Goal: Transaction & Acquisition: Book appointment/travel/reservation

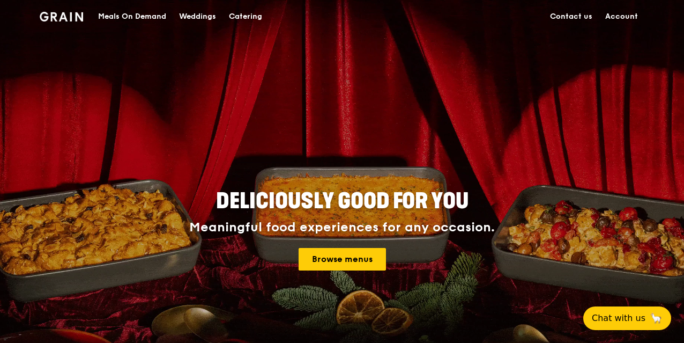
click at [625, 14] on link "Account" at bounding box center [622, 17] width 46 height 32
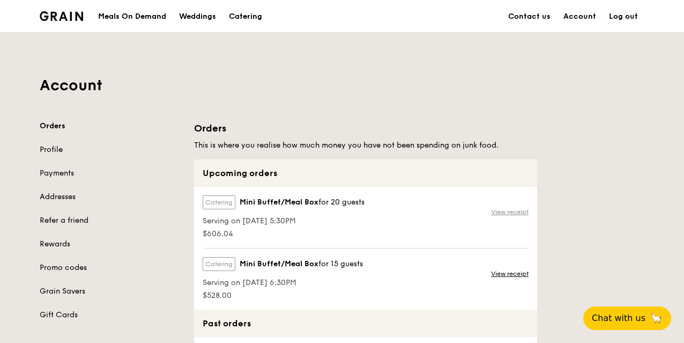
click at [508, 210] on link "View receipt" at bounding box center [510, 211] width 38 height 9
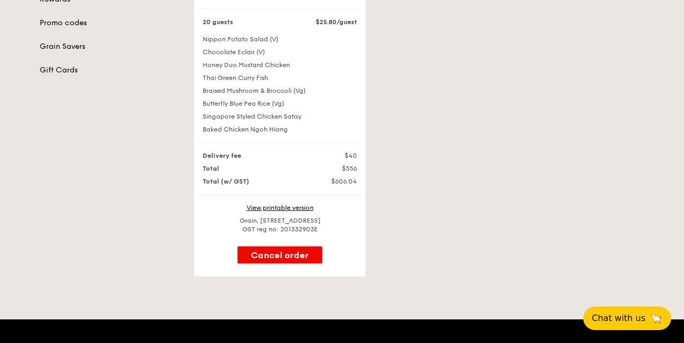
scroll to position [269, 0]
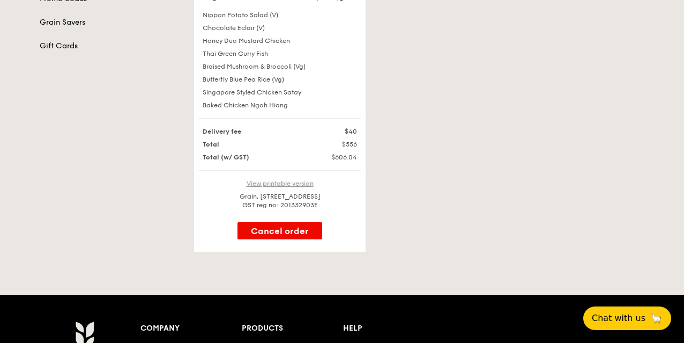
click at [274, 187] on link "View printable version" at bounding box center [280, 184] width 67 height 8
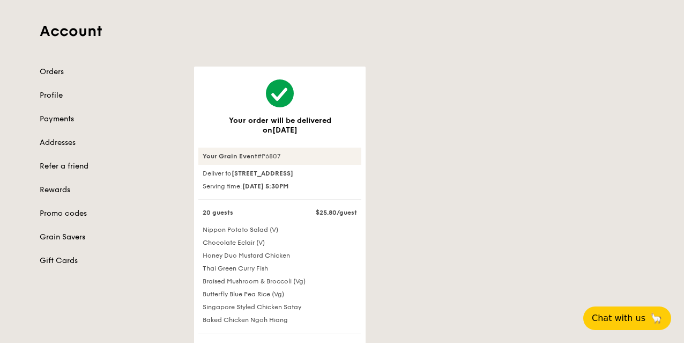
scroll to position [0, 0]
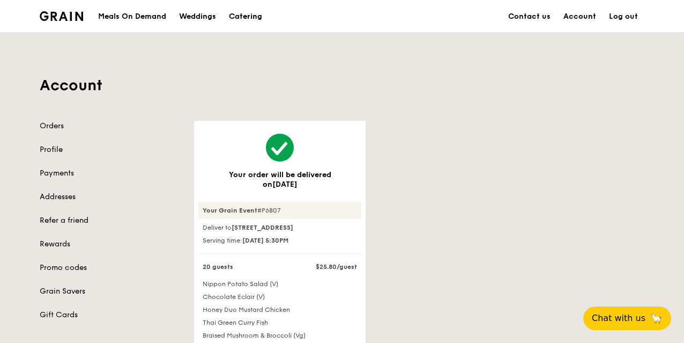
click at [255, 13] on div "Catering" at bounding box center [245, 17] width 33 height 32
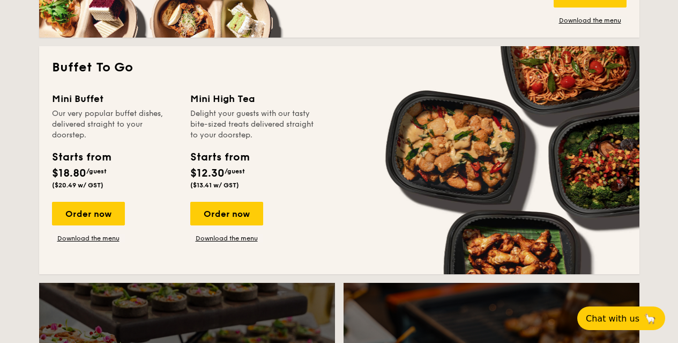
scroll to position [965, 0]
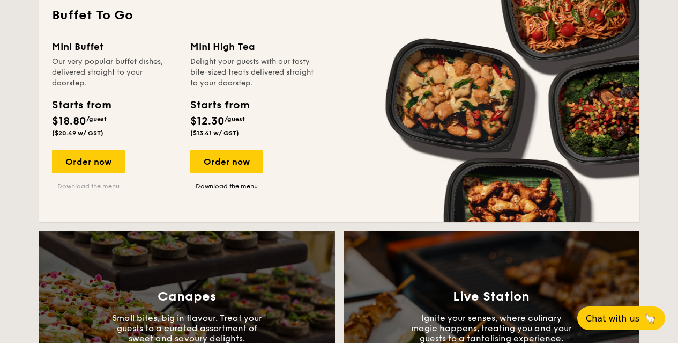
click at [93, 189] on link "Download the menu" at bounding box center [88, 186] width 73 height 9
click at [113, 150] on div "Order now" at bounding box center [88, 162] width 73 height 24
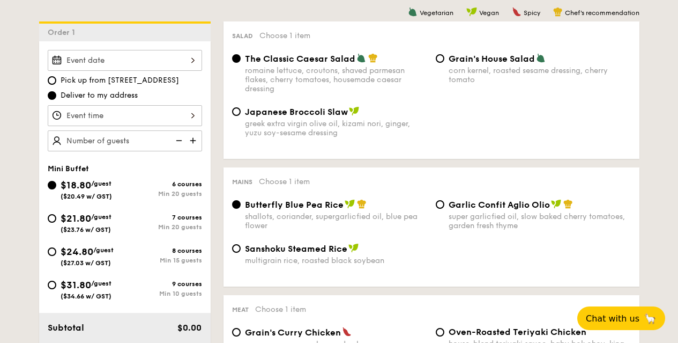
scroll to position [268, 0]
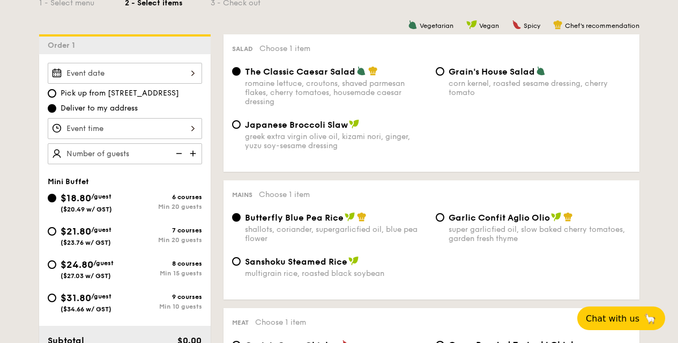
click at [157, 72] on input "Smoked Mesquite Whole Chicken brined in our in-house blend of herbs and spices,…" at bounding box center [125, 73] width 154 height 21
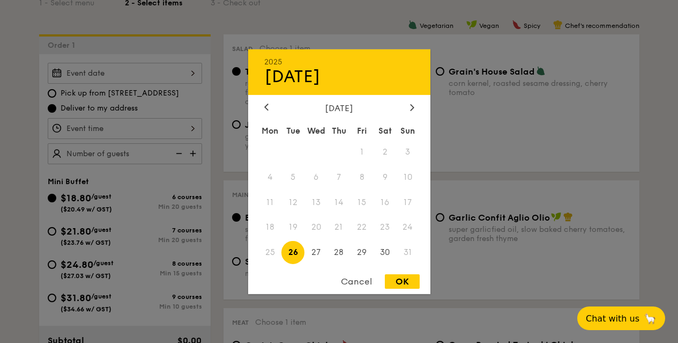
click at [292, 248] on span "26" at bounding box center [292, 252] width 23 height 23
drag, startPoint x: 393, startPoint y: 278, endPoint x: 369, endPoint y: 271, distance: 25.6
click at [397, 278] on div "OK" at bounding box center [402, 281] width 35 height 14
type input "[DATE]"
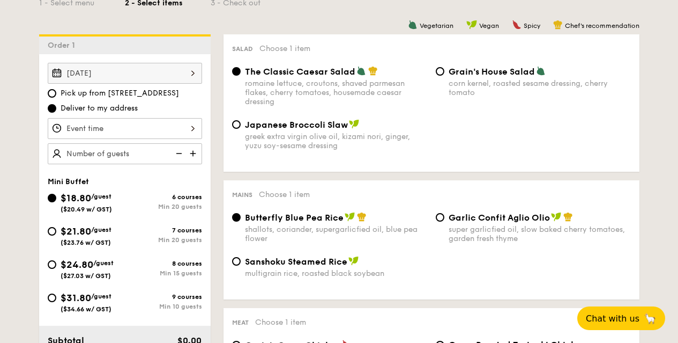
click at [178, 127] on input "Smoked Mesquite Whole Chicken brined in our in-house blend of herbs and spices,…" at bounding box center [125, 128] width 154 height 21
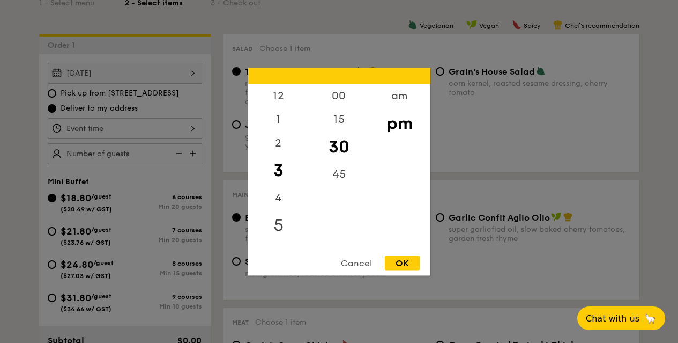
click at [280, 222] on div "5" at bounding box center [278, 224] width 61 height 31
click at [402, 257] on div "OK" at bounding box center [402, 262] width 35 height 14
type input "5:30PM"
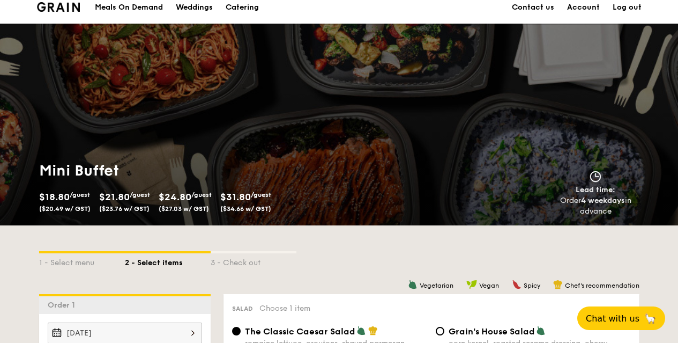
scroll to position [0, 0]
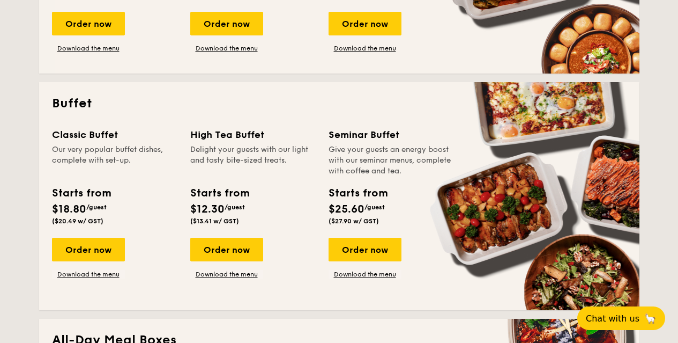
scroll to position [450, 0]
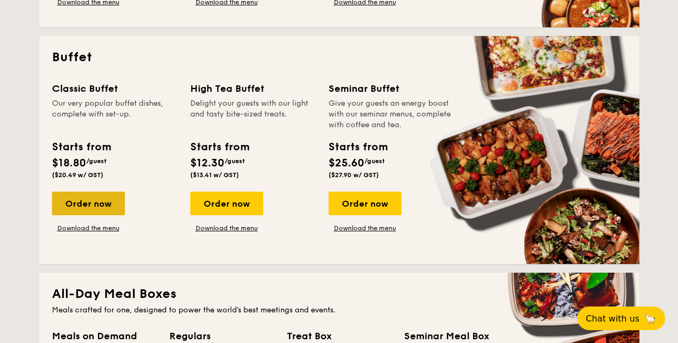
click at [107, 203] on div "Order now" at bounding box center [88, 203] width 73 height 24
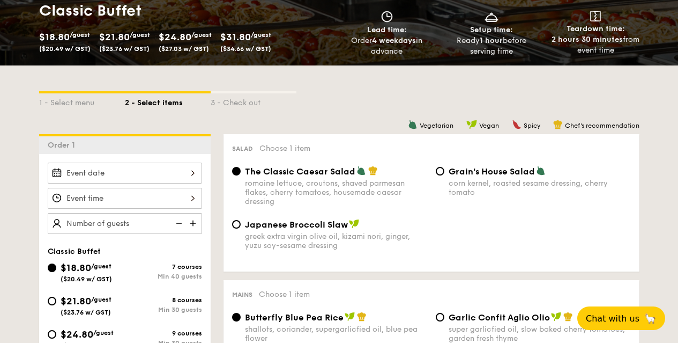
scroll to position [160, 0]
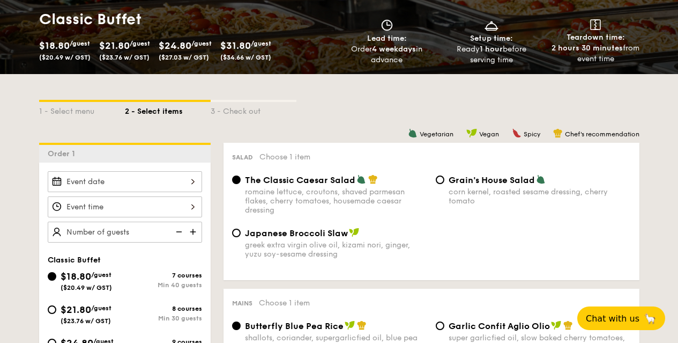
click at [142, 182] on input "Smoked Mesquite Whole Chicken brined in our in-house blend of herbs and spices,…" at bounding box center [125, 181] width 154 height 21
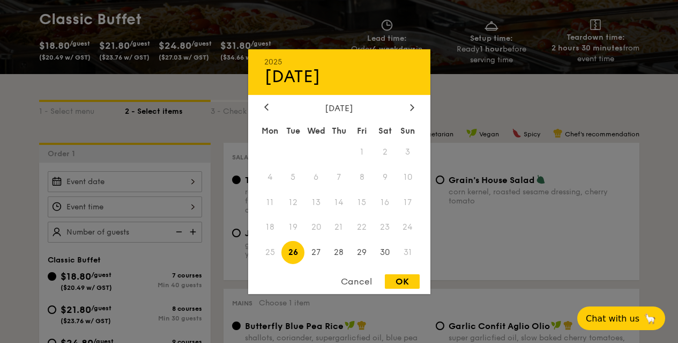
click at [300, 250] on span "26" at bounding box center [292, 252] width 23 height 23
click at [413, 280] on div "OK" at bounding box center [402, 281] width 35 height 14
type input "[DATE]"
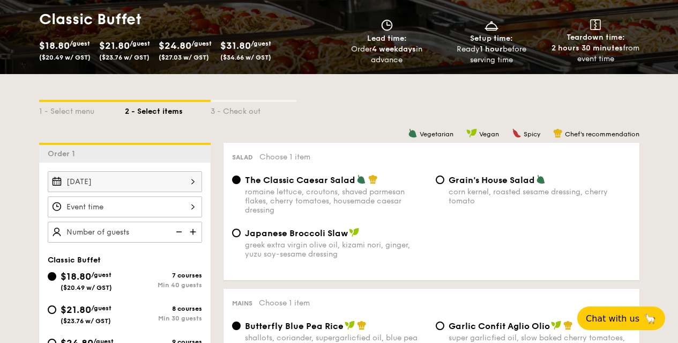
drag, startPoint x: 153, startPoint y: 201, endPoint x: 166, endPoint y: 205, distance: 13.4
click at [166, 205] on div at bounding box center [339, 171] width 678 height 343
click at [170, 206] on input "Smoked Mesquite Whole Chicken brined in our in-house blend of herbs and spices,…" at bounding box center [125, 206] width 154 height 21
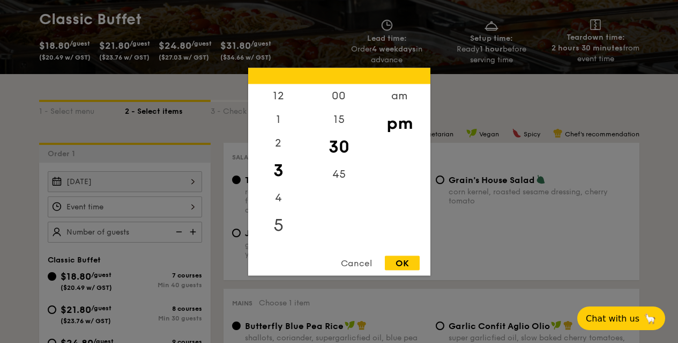
click at [283, 226] on div "5" at bounding box center [278, 224] width 61 height 31
click at [402, 259] on div "OK" at bounding box center [402, 262] width 35 height 14
type input "5:30PM"
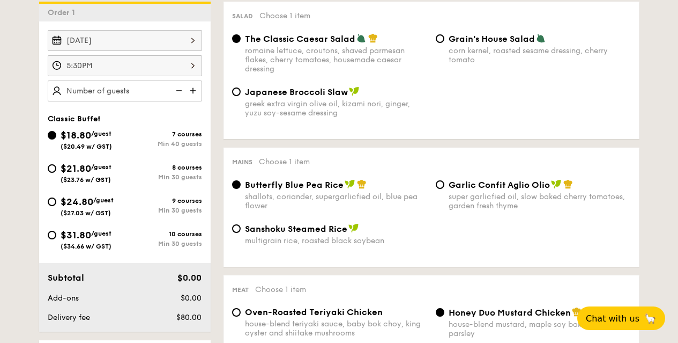
scroll to position [320, 0]
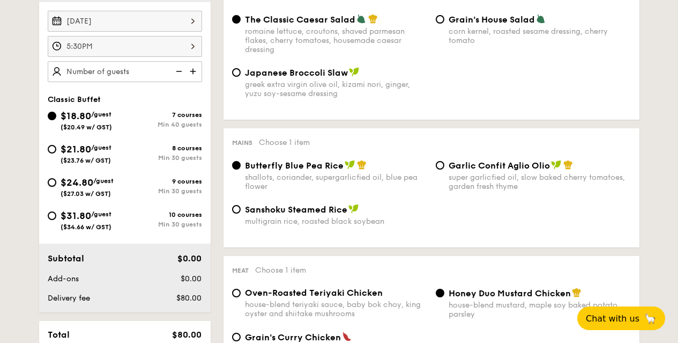
click at [56, 182] on input "$24.80 /guest ($27.03 w/ GST) 9 courses Min 30 guests" at bounding box center [52, 182] width 9 height 9
radio input "true"
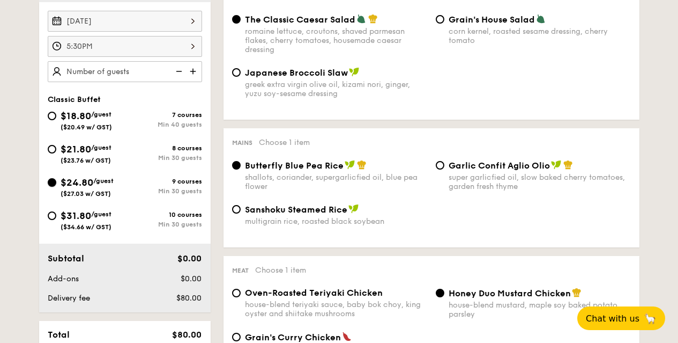
radio input "true"
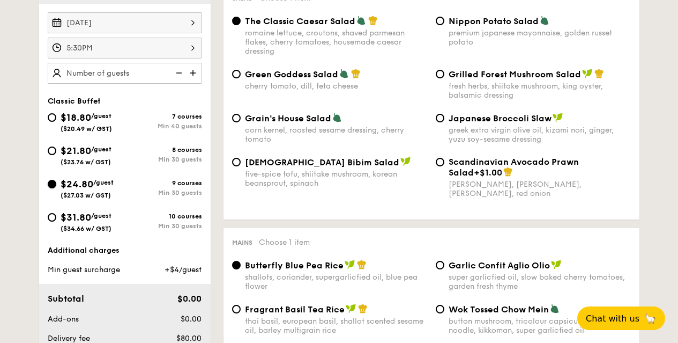
scroll to position [319, 0]
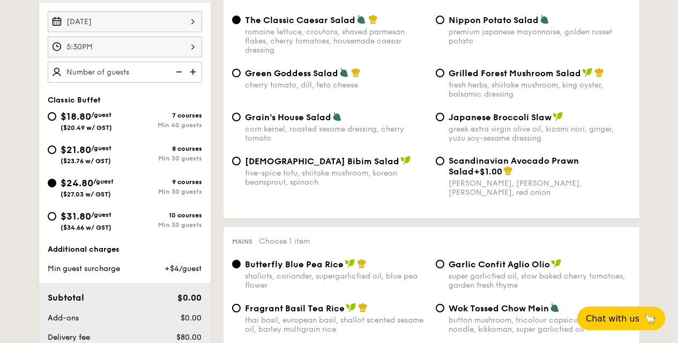
click at [282, 162] on span "[DEMOGRAPHIC_DATA] Bibim Salad" at bounding box center [322, 161] width 154 height 10
click at [241, 162] on input "Korean Bibim Salad five-spice tofu, shiitake mushroom, korean beansprout, spina…" at bounding box center [236, 161] width 9 height 9
radio input "true"
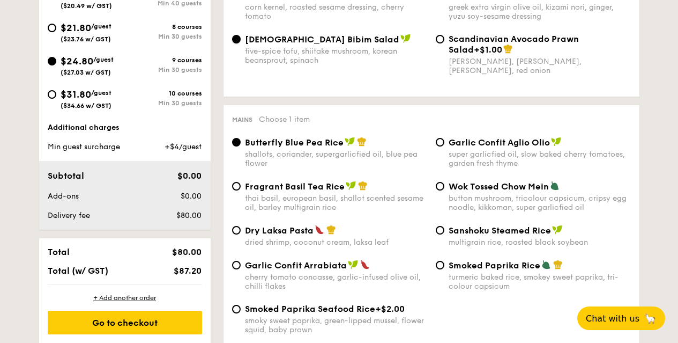
scroll to position [479, 0]
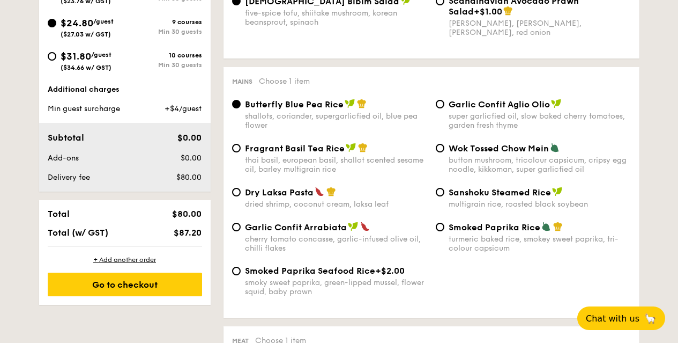
click at [464, 104] on span "Garlic Confit Aglio Olio" at bounding box center [499, 104] width 101 height 10
click at [444, 104] on input "Garlic Confit Aglio Olio super garlicfied oil, slow baked cherry tomatoes, gard…" at bounding box center [440, 104] width 9 height 9
radio input "true"
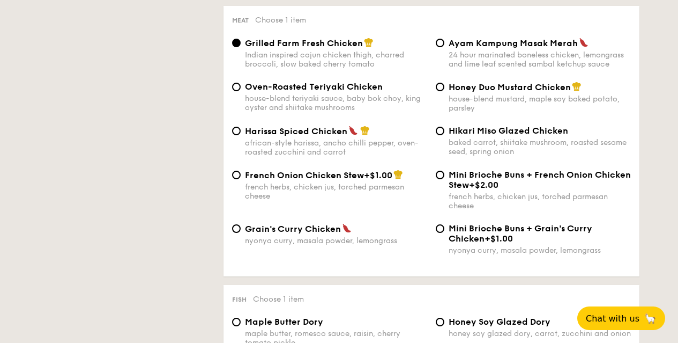
scroll to position [746, 0]
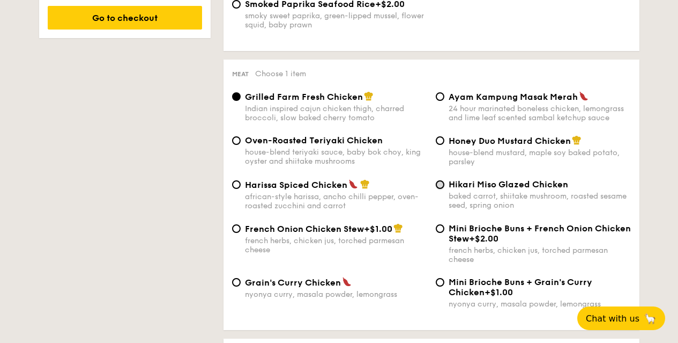
click at [436, 183] on input "Hikari Miso Glazed Chicken baked carrot, shiitake mushroom, roasted sesame seed…" at bounding box center [440, 184] width 9 height 9
radio input "true"
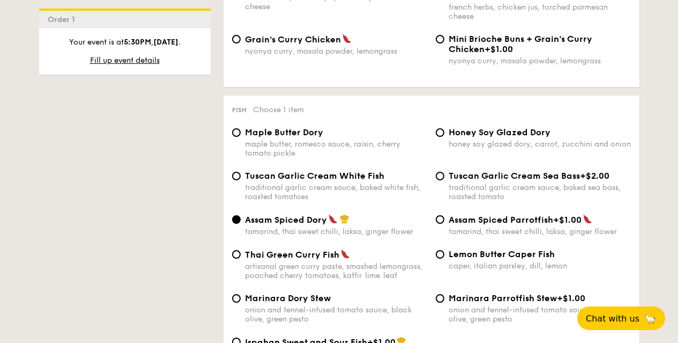
scroll to position [1012, 0]
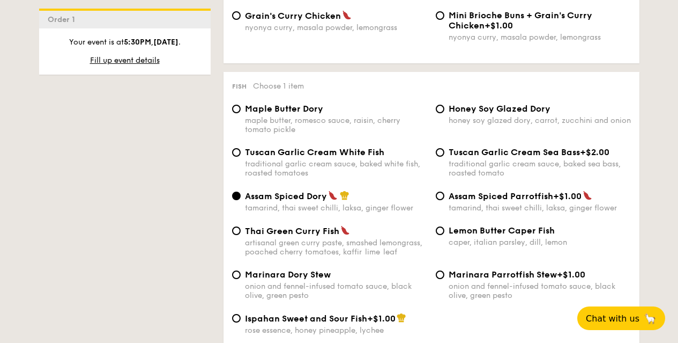
click at [279, 233] on span "Thai Green Curry Fish" at bounding box center [292, 231] width 94 height 10
click at [241, 233] on input "Thai Green [PERSON_NAME] Fish artisanal green [PERSON_NAME] paste, smashed lemo…" at bounding box center [236, 230] width 9 height 9
radio input "true"
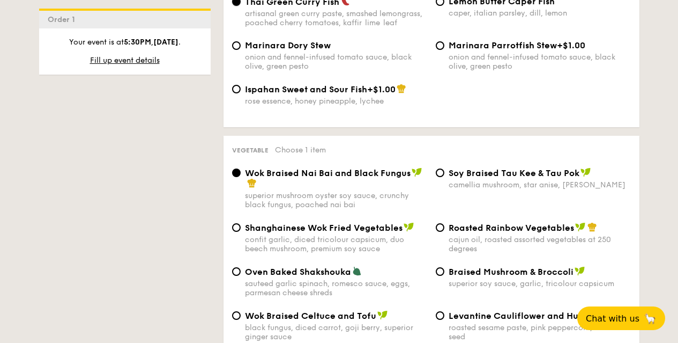
scroll to position [1332, 0]
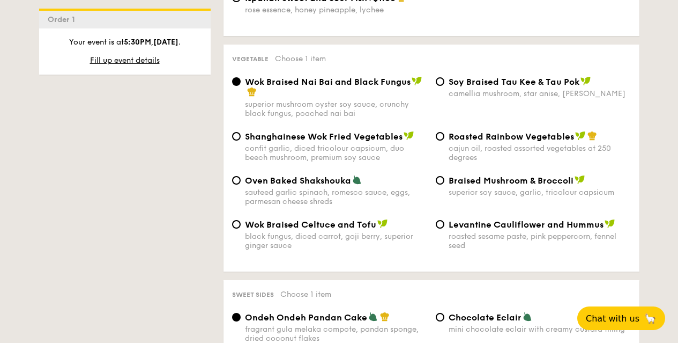
click at [472, 226] on span "Levantine Cauliflower and Hummus" at bounding box center [526, 224] width 155 height 10
click at [444, 226] on input "Levantine Cauliflower and Hummus roasted sesame paste, pink peppercorn, fennel …" at bounding box center [440, 224] width 9 height 9
radio input "true"
click at [488, 184] on span "Braised Mushroom & Broccoli" at bounding box center [511, 180] width 125 height 10
click at [444, 184] on input "Braised Mushroom & Broccoli superior soy sauce, garlic, tricolour capsicum" at bounding box center [440, 180] width 9 height 9
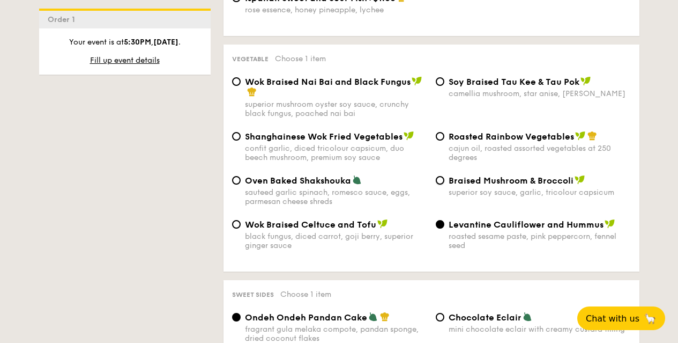
radio input "true"
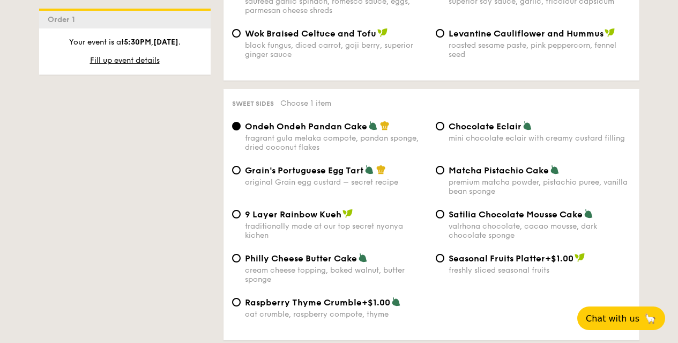
scroll to position [1545, 0]
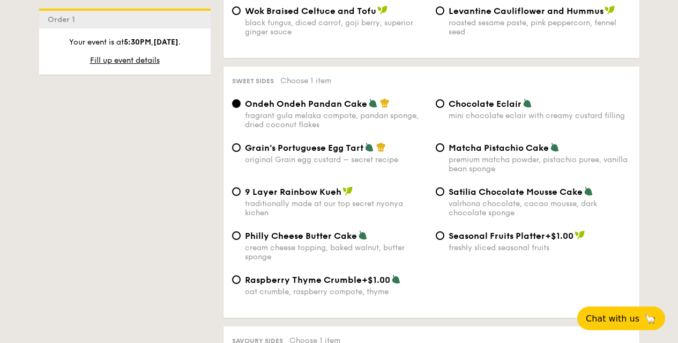
click at [479, 103] on span "Chocolate Eclair" at bounding box center [485, 104] width 73 height 10
click at [444, 103] on input "Chocolate Eclair mini chocolate eclair with creamy custard filling" at bounding box center [440, 103] width 9 height 9
radio input "true"
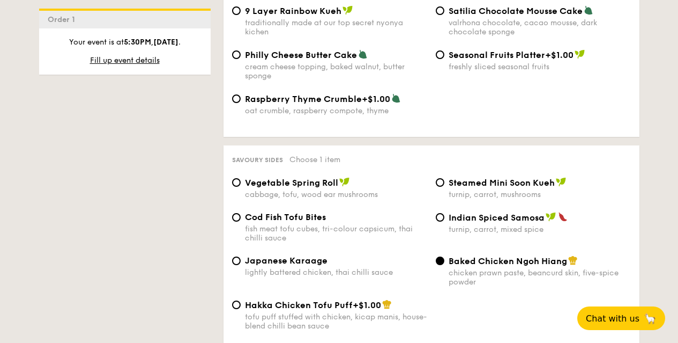
scroll to position [1758, 0]
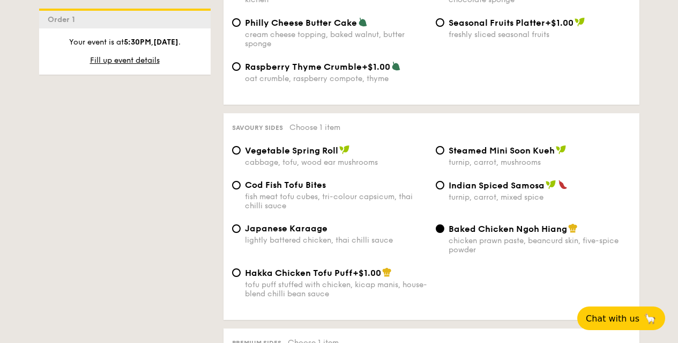
click at [500, 149] on span "Steamed Mini Soon Kueh" at bounding box center [502, 150] width 106 height 10
click at [444, 149] on input "Steamed Mini Soon Kueh turnip, carrot, mushrooms" at bounding box center [440, 150] width 9 height 9
radio input "true"
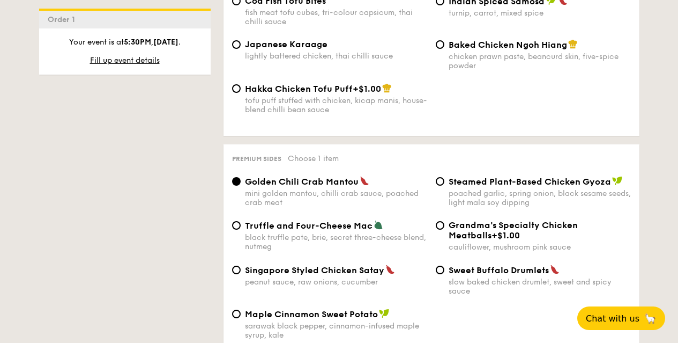
scroll to position [1972, 0]
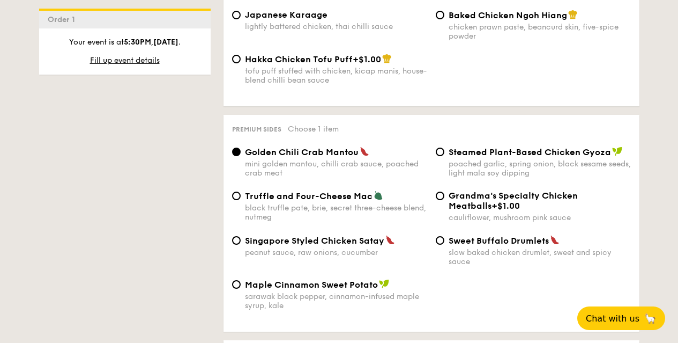
click at [501, 243] on span "Sweet Buffalo Drumlets" at bounding box center [499, 240] width 100 height 10
click at [444, 243] on input "Sweet Buffalo Drumlets slow baked chicken drumlet, sweet and spicy sauce" at bounding box center [440, 240] width 9 height 9
radio input "true"
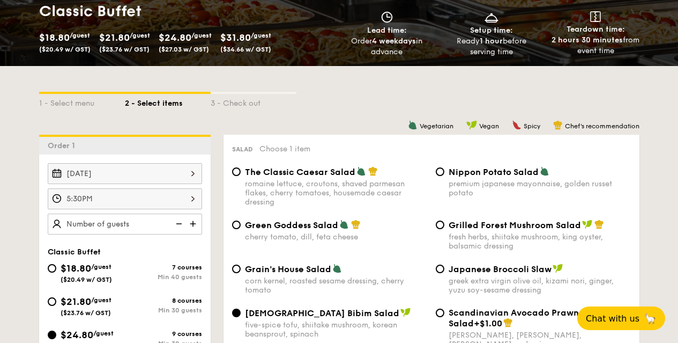
scroll to position [160, 0]
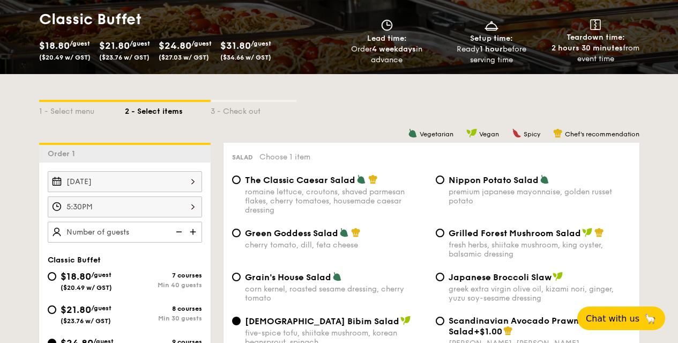
click at [133, 229] on input "text" at bounding box center [125, 231] width 154 height 21
click at [196, 229] on img at bounding box center [194, 231] width 16 height 20
type input "20 guests"
click at [180, 231] on img at bounding box center [178, 231] width 16 height 20
click at [179, 229] on img at bounding box center [178, 231] width 16 height 20
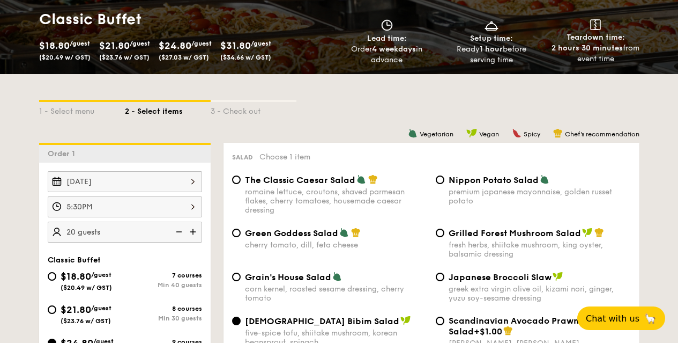
click at [225, 216] on div "Salad Choose 1 item The Classic Caesar Salad romaine lettuce, croutons, shaved …" at bounding box center [432, 260] width 416 height 235
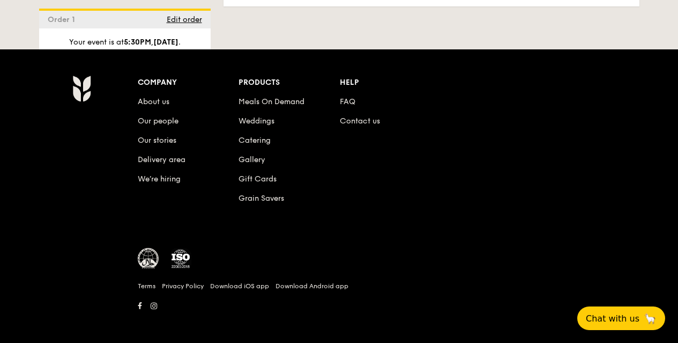
scroll to position [2845, 0]
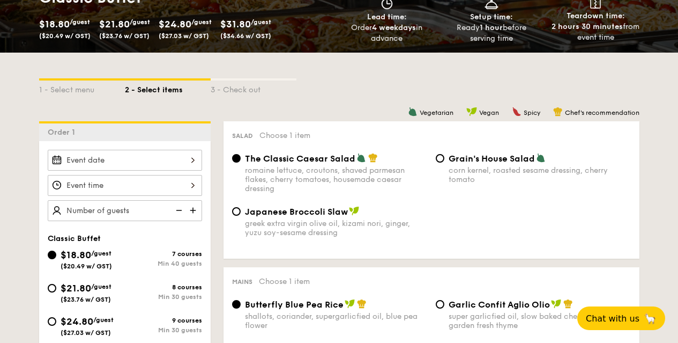
scroll to position [288, 0]
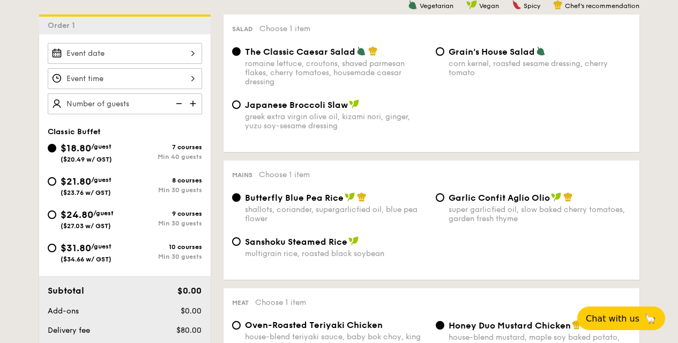
click at [92, 217] on span "$24.80" at bounding box center [77, 215] width 33 height 12
click at [56, 217] on input "$24.80 /guest ($27.03 w/ GST) 9 courses Min 30 guests" at bounding box center [52, 214] width 9 height 9
radio input "true"
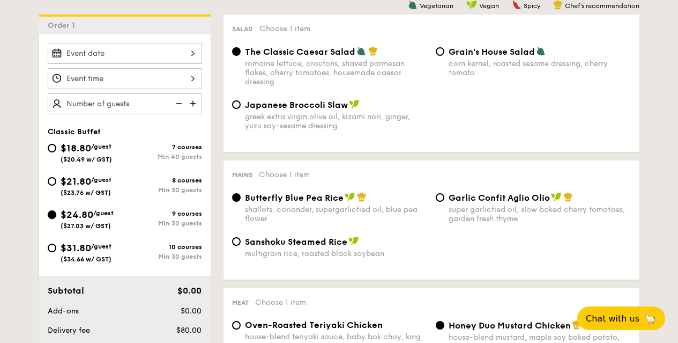
radio input "true"
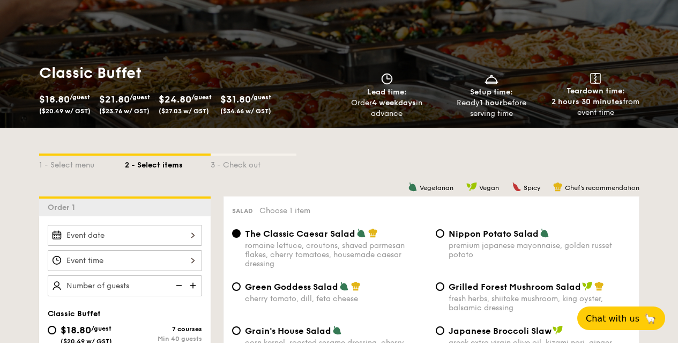
scroll to position [0, 0]
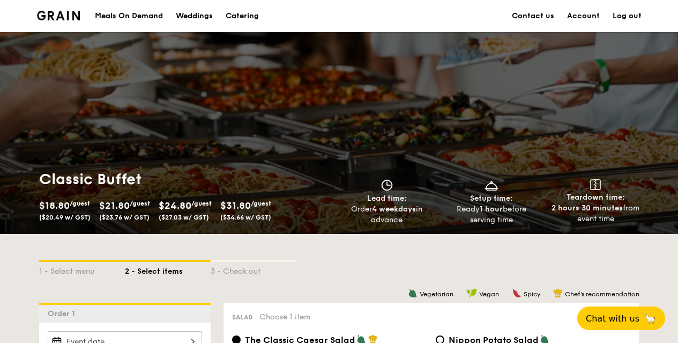
click at [67, 16] on img at bounding box center [58, 16] width 43 height 10
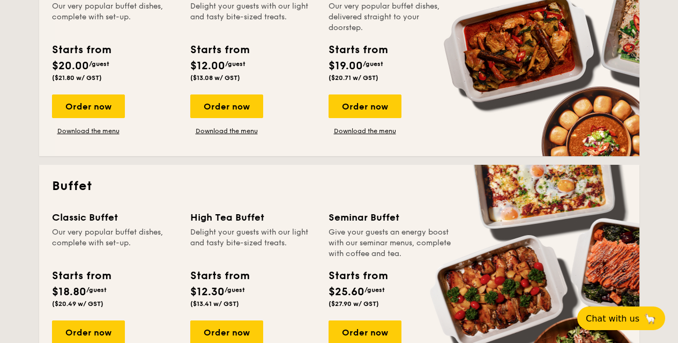
scroll to position [375, 0]
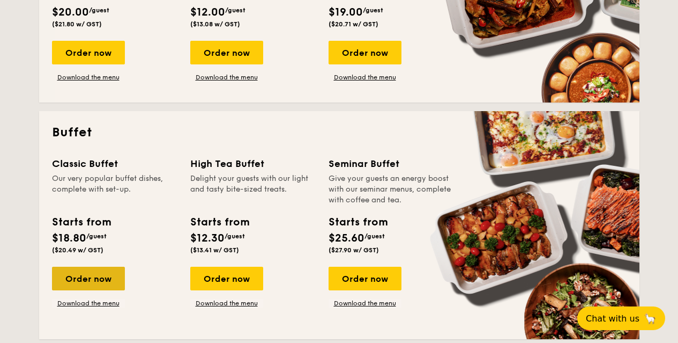
click at [94, 278] on div "Order now" at bounding box center [88, 278] width 73 height 24
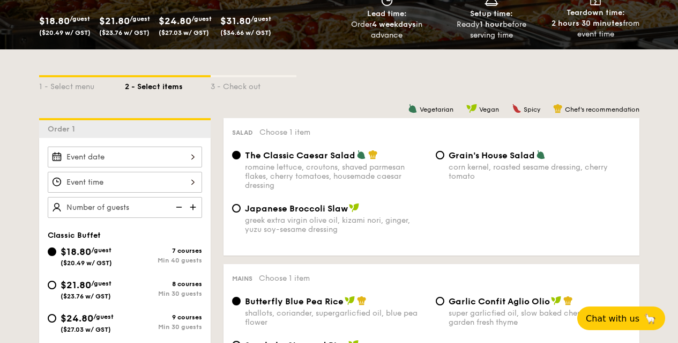
scroll to position [267, 0]
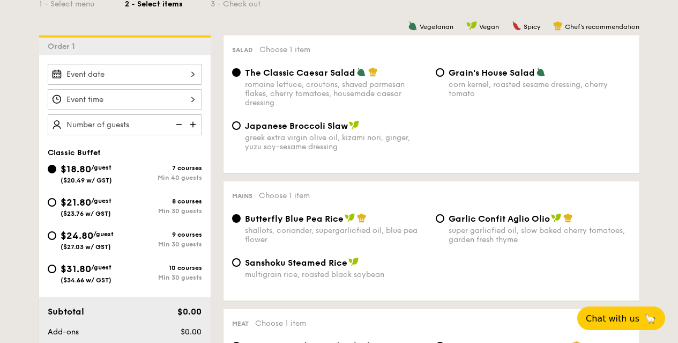
click at [152, 75] on input "Smoked Mesquite Whole Chicken brined in our in-house blend of herbs and spices,…" at bounding box center [125, 74] width 154 height 21
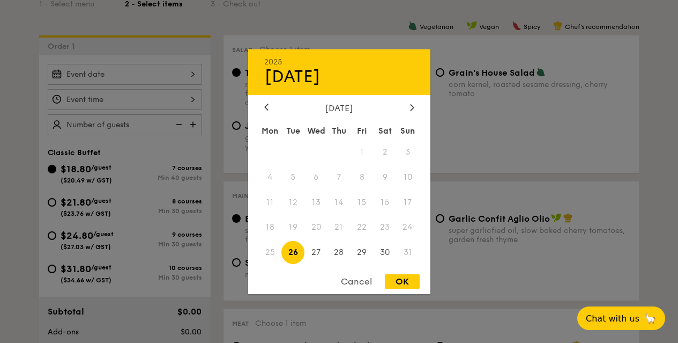
click at [292, 249] on span "26" at bounding box center [292, 252] width 23 height 23
click at [403, 280] on div "OK" at bounding box center [402, 281] width 35 height 14
type input "[DATE]"
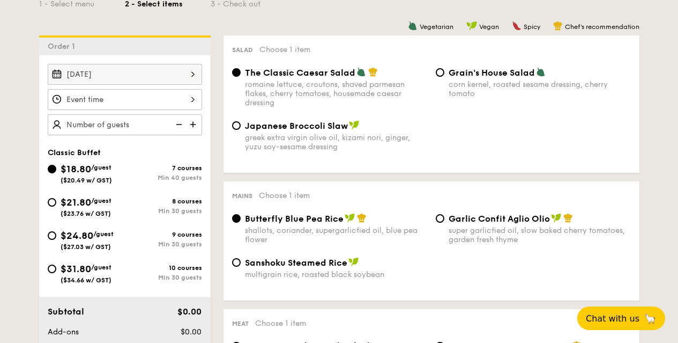
click at [184, 100] on input "Smoked Mesquite Whole Chicken brined in our in-house blend of herbs and spices,…" at bounding box center [125, 99] width 154 height 21
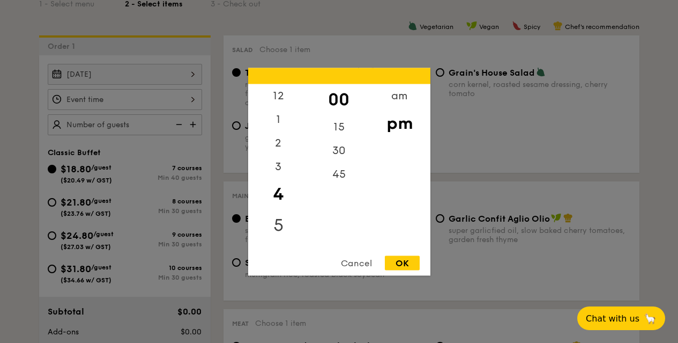
click at [281, 221] on div "5" at bounding box center [278, 224] width 61 height 31
click at [343, 148] on div "30" at bounding box center [339, 153] width 61 height 31
click at [404, 257] on div "OK" at bounding box center [402, 262] width 35 height 14
type input "5:30PM"
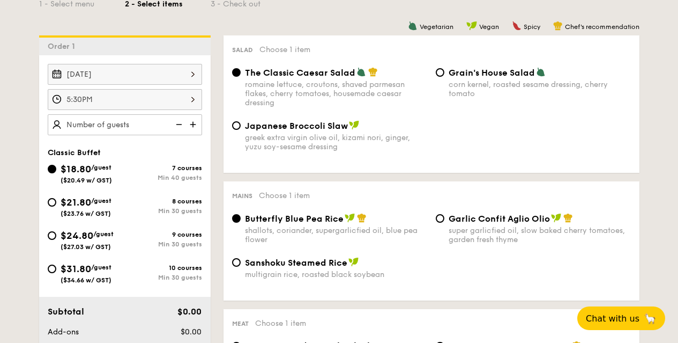
click at [133, 123] on input "text" at bounding box center [125, 124] width 154 height 21
click at [98, 237] on div "$24.80 /guest ($27.03 w/ GST)" at bounding box center [87, 239] width 53 height 23
click at [56, 237] on input "$24.80 /guest ($27.03 w/ GST) 9 courses Min 30 guests" at bounding box center [52, 235] width 9 height 9
radio input "true"
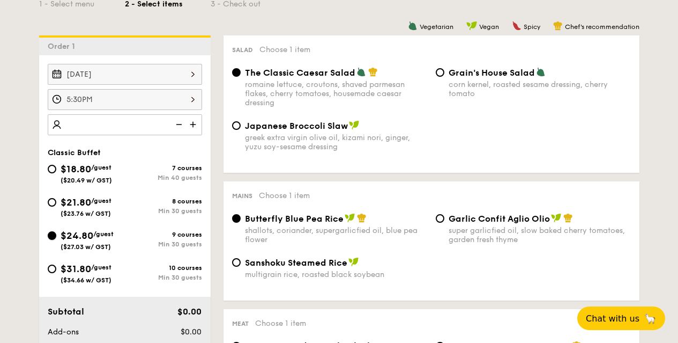
radio input "true"
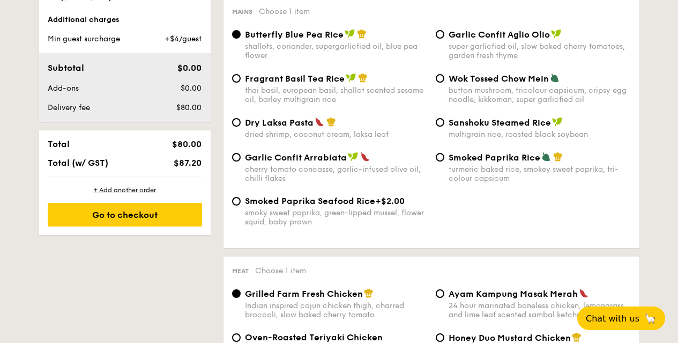
scroll to position [160, 0]
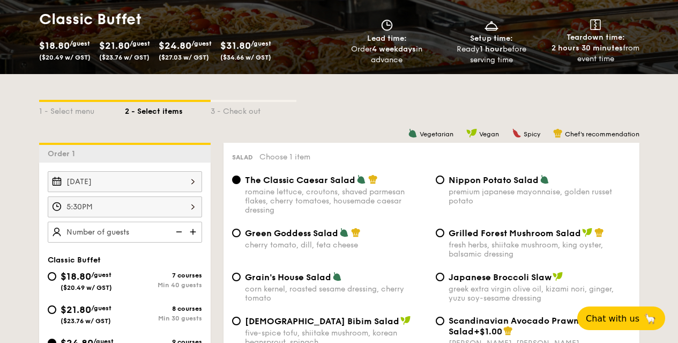
drag, startPoint x: 151, startPoint y: 179, endPoint x: 144, endPoint y: 178, distance: 7.0
click at [144, 221] on input "text" at bounding box center [125, 231] width 154 height 21
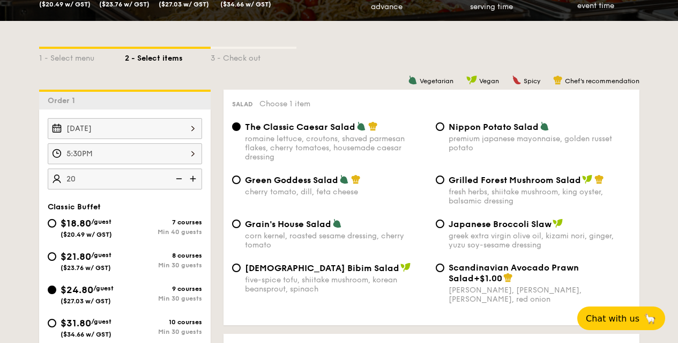
click at [228, 204] on div "Green Goddess Salad cherry tomato, dill, feta cheese Grilled Forest Mushroom Sa…" at bounding box center [431, 196] width 407 height 44
type input "20 guests"
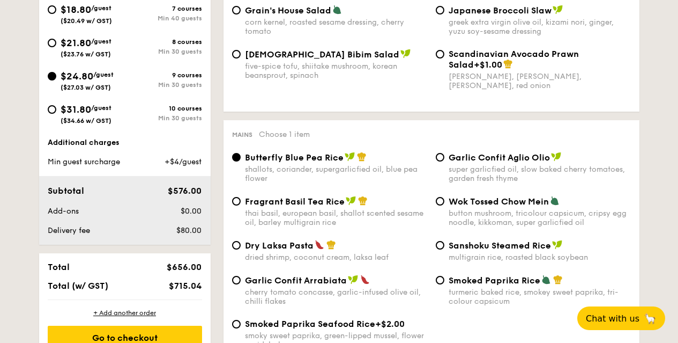
scroll to position [0, 0]
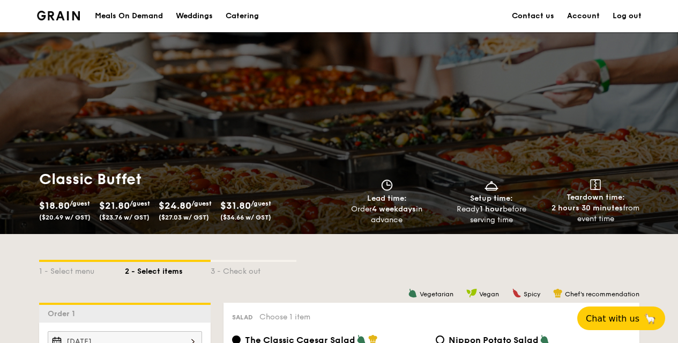
click at [249, 15] on div "Catering" at bounding box center [242, 16] width 33 height 32
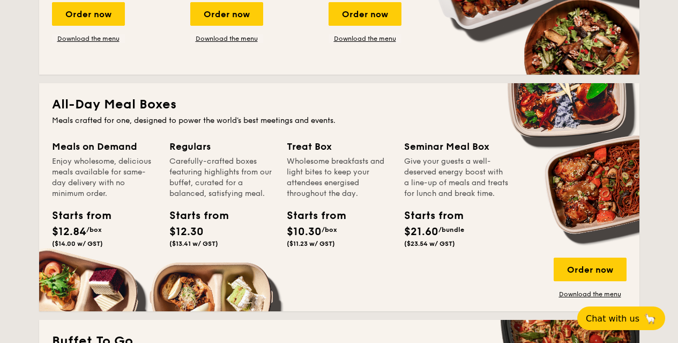
scroll to position [911, 0]
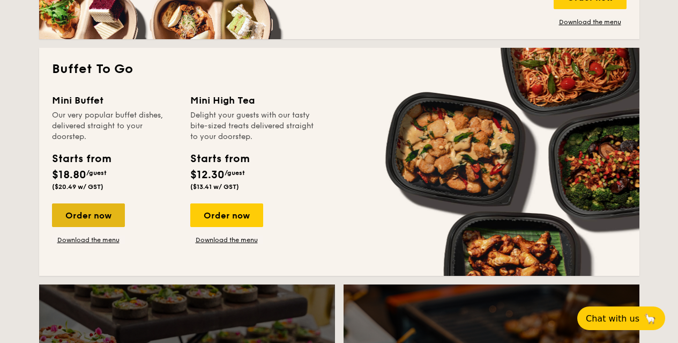
click at [91, 217] on div "Order now" at bounding box center [88, 215] width 73 height 24
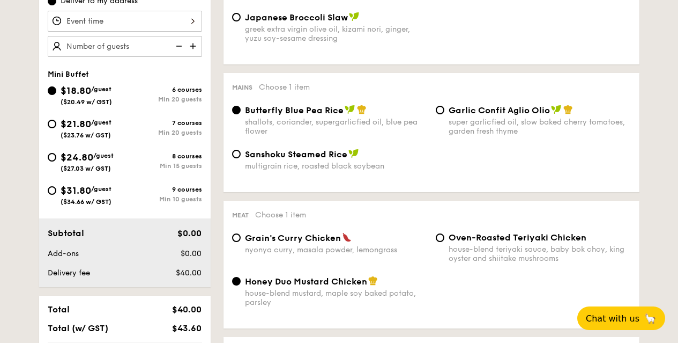
click at [75, 155] on span "$24.80" at bounding box center [77, 157] width 33 height 12
click at [56, 155] on input "$24.80 /guest ($27.03 w/ GST) 8 courses Min 15 guests" at bounding box center [52, 157] width 9 height 9
radio input "true"
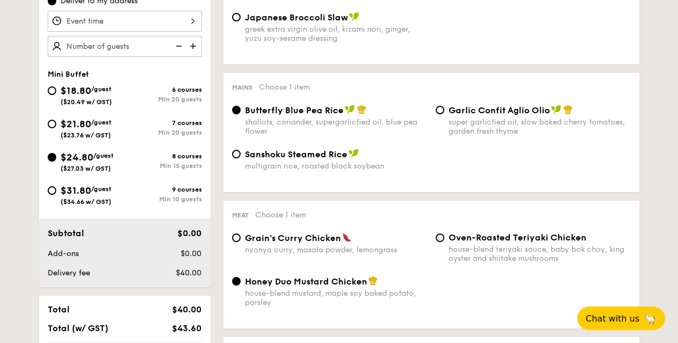
radio input "false"
radio input "true"
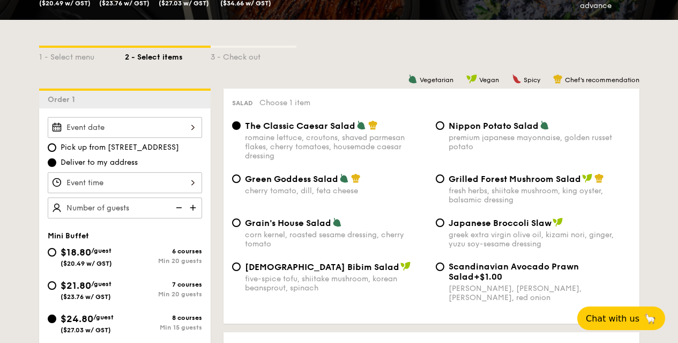
click at [160, 124] on input "Smoked Mesquite Whole Chicken brined in our in-house blend of herbs and spices,…" at bounding box center [125, 127] width 154 height 21
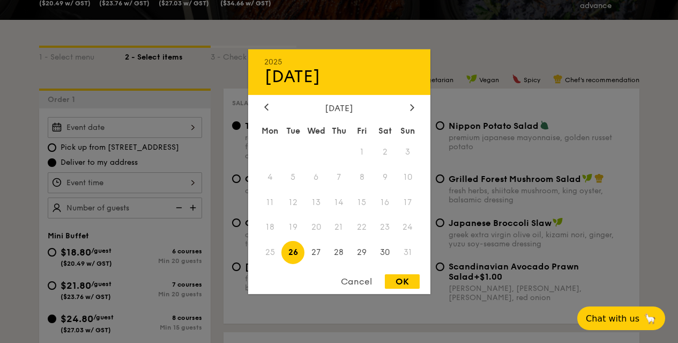
click at [289, 252] on span "26" at bounding box center [292, 252] width 23 height 23
drag, startPoint x: 423, startPoint y: 278, endPoint x: 408, endPoint y: 277, distance: 15.1
click at [417, 281] on div "OK" at bounding box center [402, 281] width 35 height 14
type input "[DATE]"
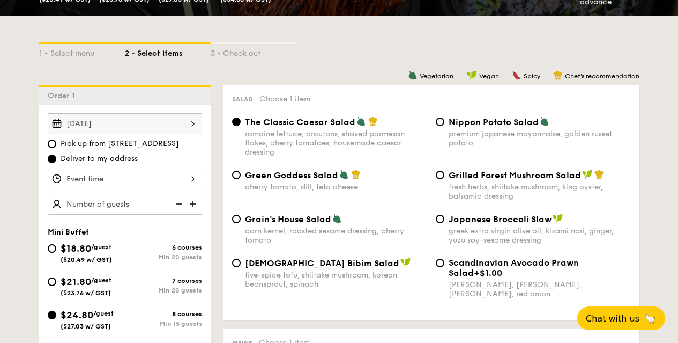
click at [125, 168] on input "Smoked Mesquite Whole Chicken brined in our in-house blend of herbs and spices,…" at bounding box center [125, 178] width 154 height 21
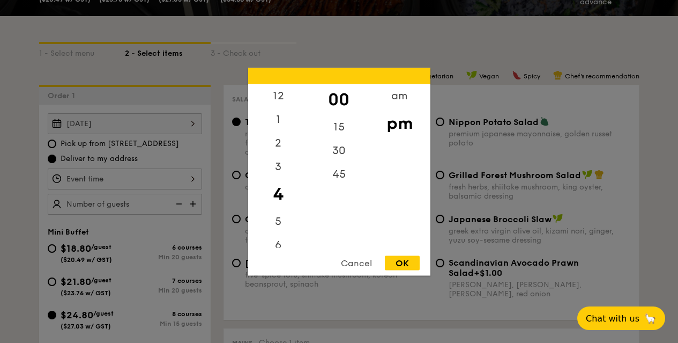
scroll to position [267, 0]
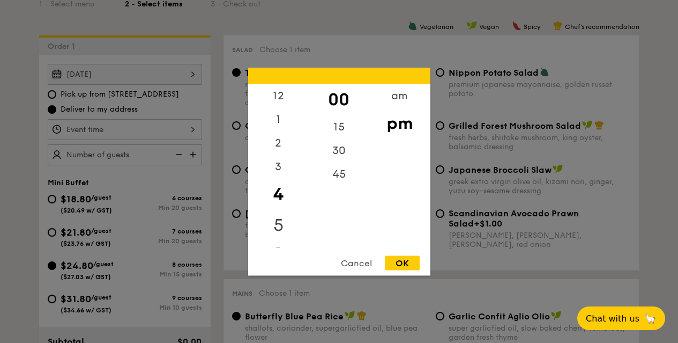
click at [277, 221] on div "5" at bounding box center [278, 224] width 61 height 31
click at [338, 152] on div "30" at bounding box center [339, 153] width 61 height 31
click at [401, 264] on div "OK" at bounding box center [402, 262] width 35 height 14
type input "5:30PM"
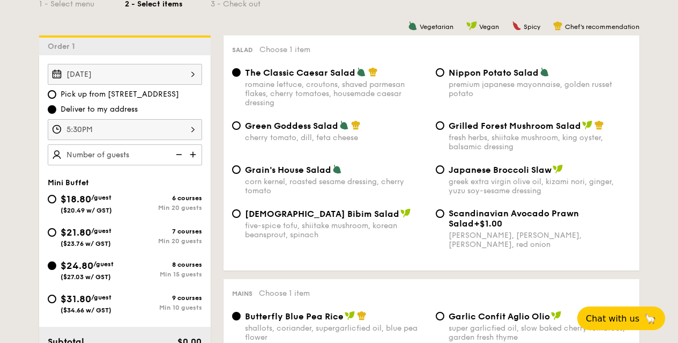
click at [190, 152] on img at bounding box center [194, 154] width 16 height 20
click at [191, 152] on img at bounding box center [194, 154] width 16 height 20
type input "20 guests"
click at [254, 214] on span "[DEMOGRAPHIC_DATA] Bibim Salad" at bounding box center [322, 214] width 154 height 10
click at [241, 214] on input "Korean Bibim Salad five-spice tofu, shiitake mushroom, korean beansprout, spina…" at bounding box center [236, 213] width 9 height 9
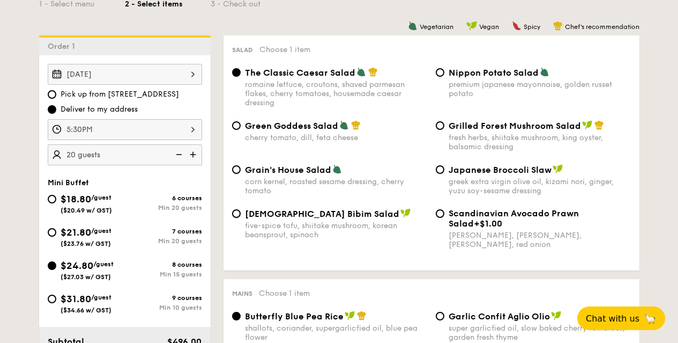
radio input "true"
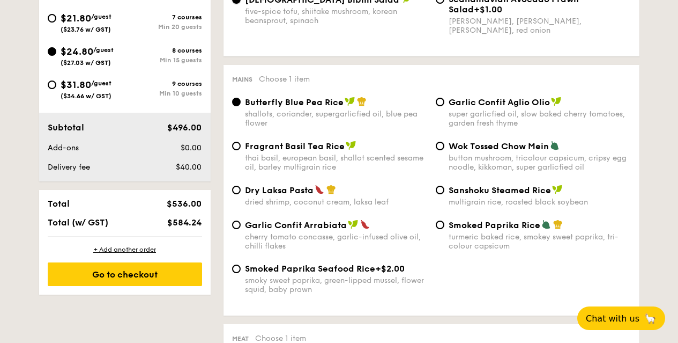
scroll to position [534, 0]
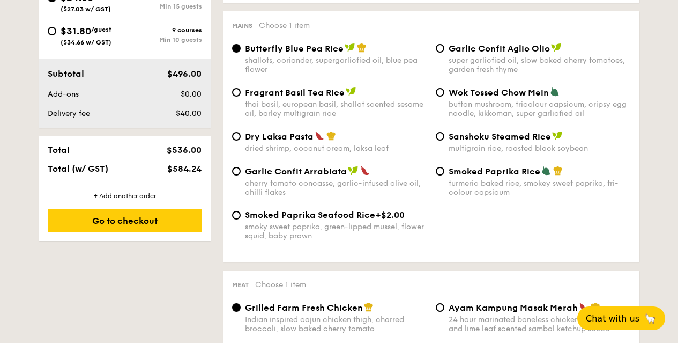
click at [477, 51] on span "Garlic Confit Aglio Olio" at bounding box center [499, 48] width 101 height 10
click at [444, 51] on input "Garlic Confit Aglio Olio super garlicfied oil, slow baked cherry tomatoes, gard…" at bounding box center [440, 48] width 9 height 9
radio input "true"
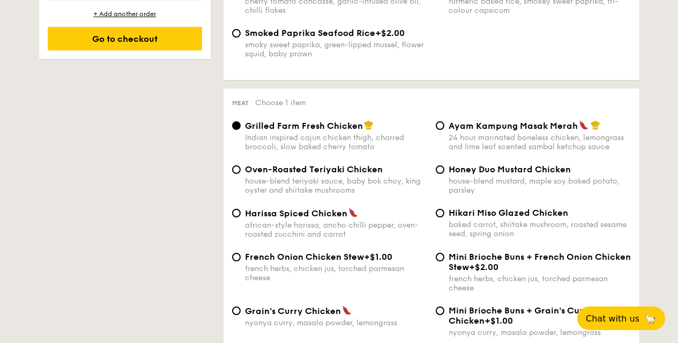
scroll to position [748, 0]
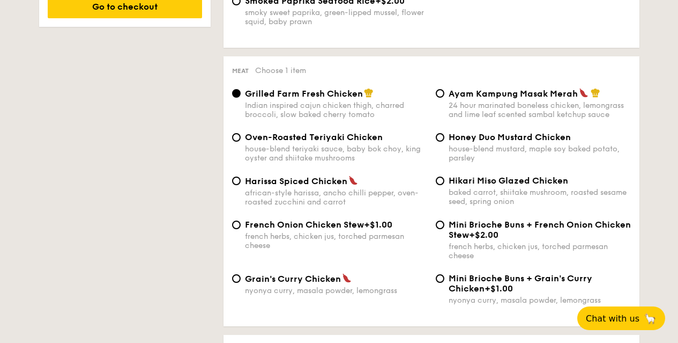
click at [487, 183] on span "Hikari Miso Glazed Chicken" at bounding box center [509, 180] width 120 height 10
click at [444, 183] on input "Hikari Miso Glazed Chicken baked carrot, shiitake mushroom, roasted sesame seed…" at bounding box center [440, 180] width 9 height 9
radio input "true"
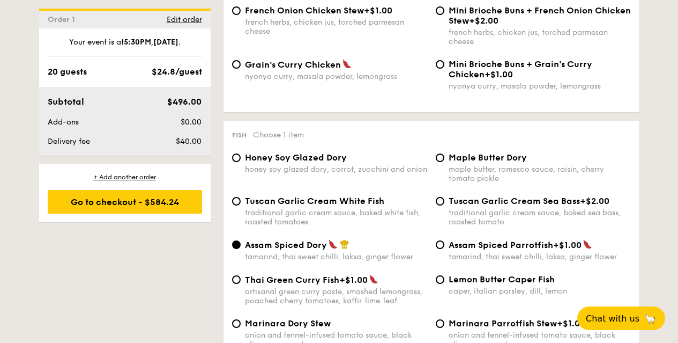
scroll to position [977, 0]
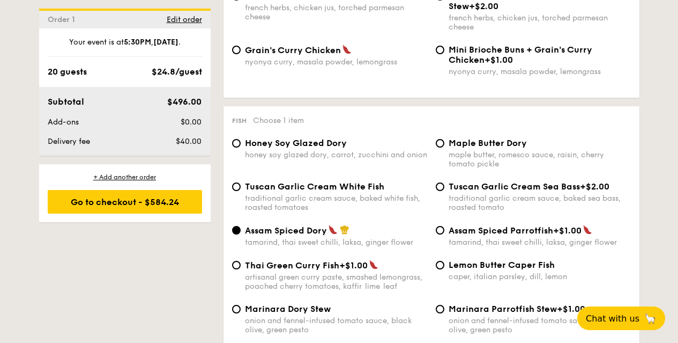
click at [296, 260] on span "Thai Green Curry Fish" at bounding box center [292, 265] width 94 height 10
click at [241, 261] on input "Thai Green Curry Fish +$1.00 artisanal green curry paste, smashed lemongrass, p…" at bounding box center [236, 265] width 9 height 9
radio input "true"
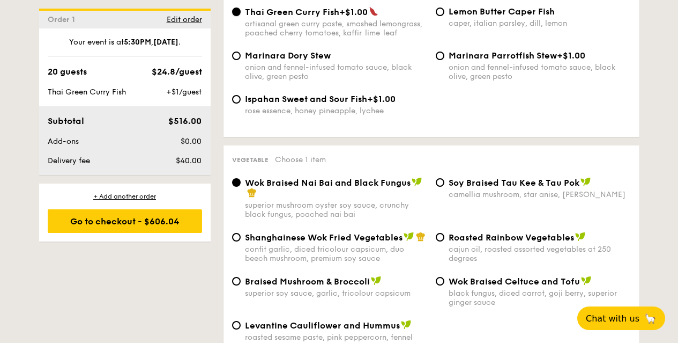
scroll to position [1336, 0]
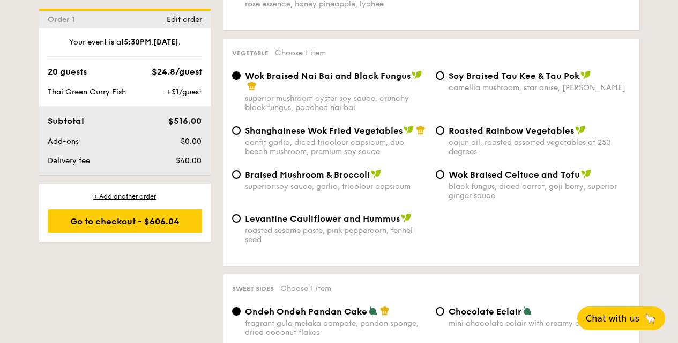
click at [293, 178] on span "Braised Mushroom & Broccoli" at bounding box center [307, 174] width 125 height 10
click at [241, 178] on input "Braised Mushroom & Broccoli superior soy sauce, garlic, tricolour capsicum" at bounding box center [236, 174] width 9 height 9
radio input "true"
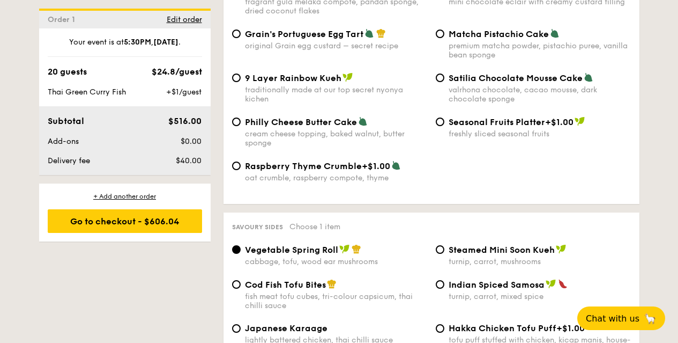
scroll to position [1604, 0]
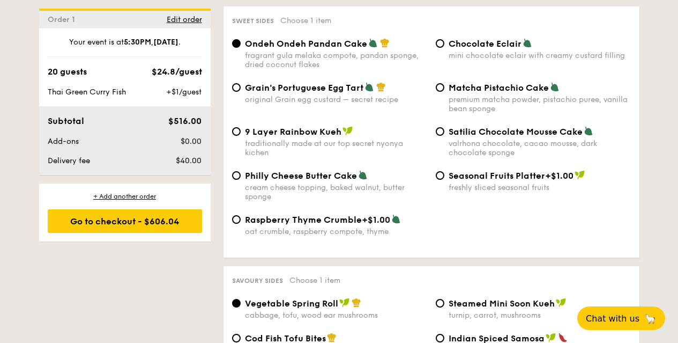
click at [500, 44] on span "Chocolate Eclair" at bounding box center [485, 44] width 73 height 10
click at [444, 44] on input "Chocolate Eclair mini chocolate eclair with creamy custard filling" at bounding box center [440, 43] width 9 height 9
radio input "true"
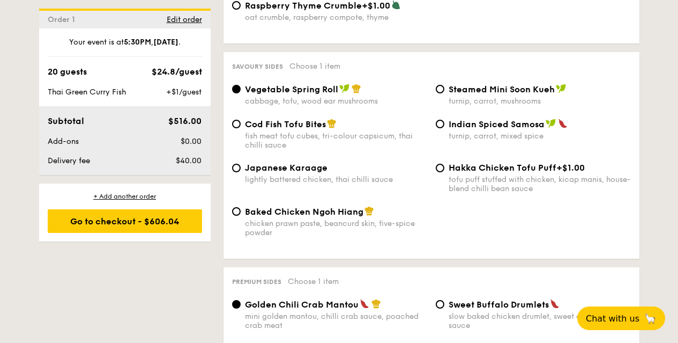
click at [497, 91] on span "Steamed Mini Soon Kueh" at bounding box center [502, 89] width 106 height 10
click at [444, 91] on input "Steamed Mini Soon Kueh turnip, carrot, mushrooms" at bounding box center [440, 89] width 9 height 9
radio input "true"
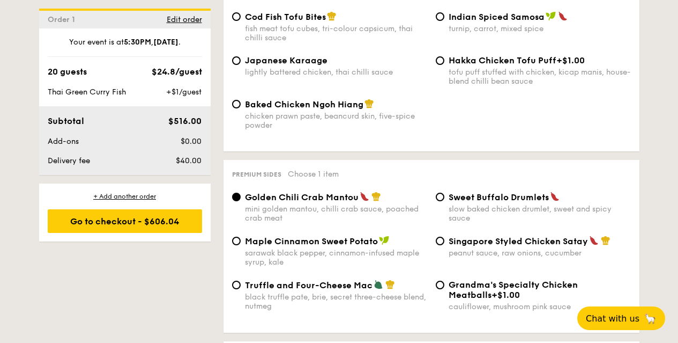
scroll to position [2085, 0]
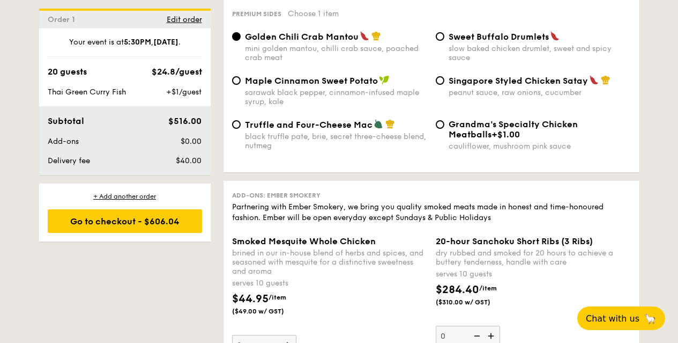
click at [497, 35] on span "Sweet Buffalo Drumlets" at bounding box center [499, 37] width 100 height 10
click at [444, 35] on input "Sweet Buffalo Drumlets slow baked chicken drumlet, sweet and spicy sauce" at bounding box center [440, 36] width 9 height 9
radio input "true"
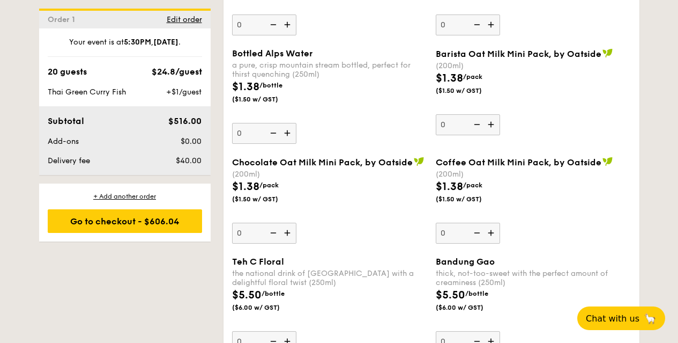
scroll to position [3262, 0]
